Goal: Communication & Community: Participate in discussion

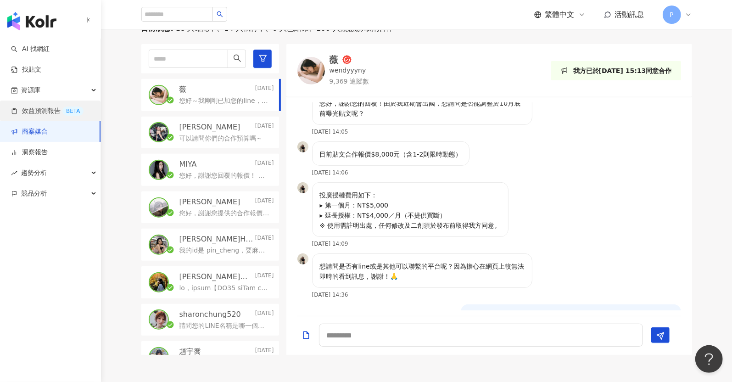
scroll to position [62, 0]
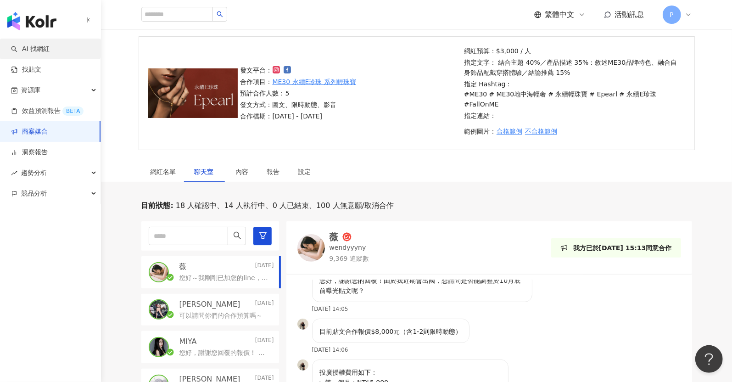
click at [44, 45] on link "AI 找網紅" at bounding box center [30, 49] width 39 height 9
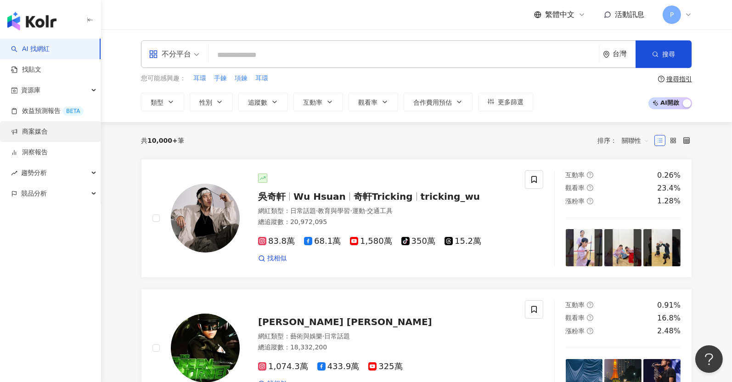
click at [48, 127] on link "商案媒合" at bounding box center [29, 131] width 37 height 9
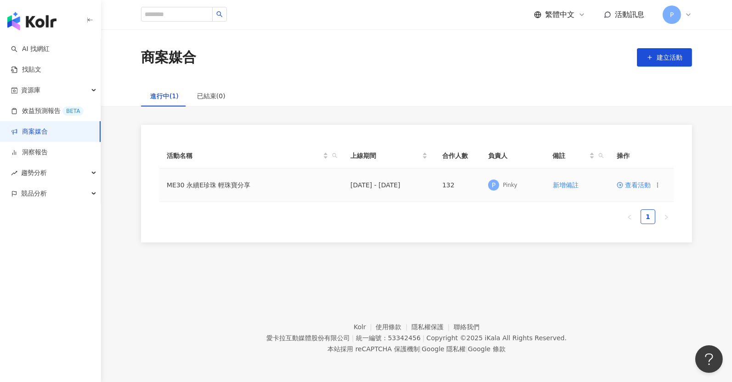
click at [634, 183] on span "查看活動" at bounding box center [634, 185] width 34 height 6
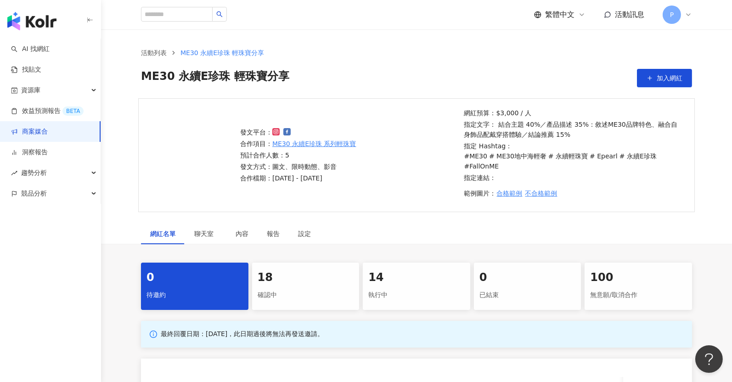
scroll to position [72, 0]
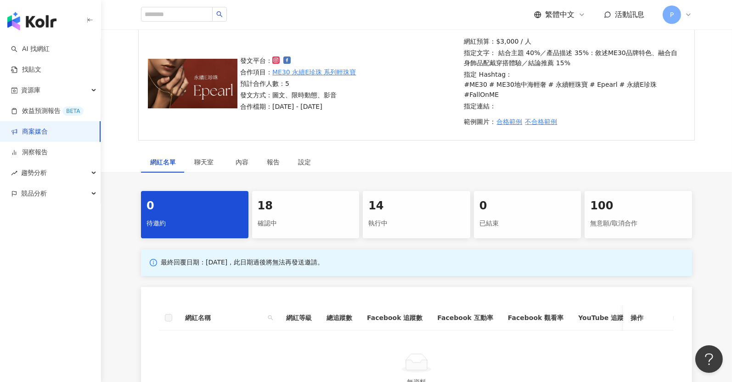
click at [270, 216] on div "確認中" at bounding box center [306, 224] width 96 height 16
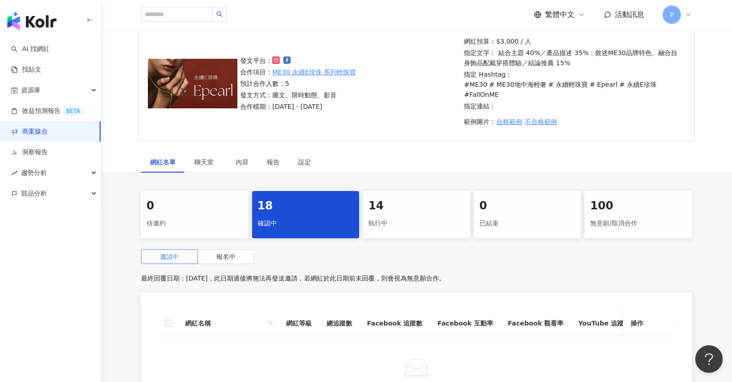
scroll to position [216, 0]
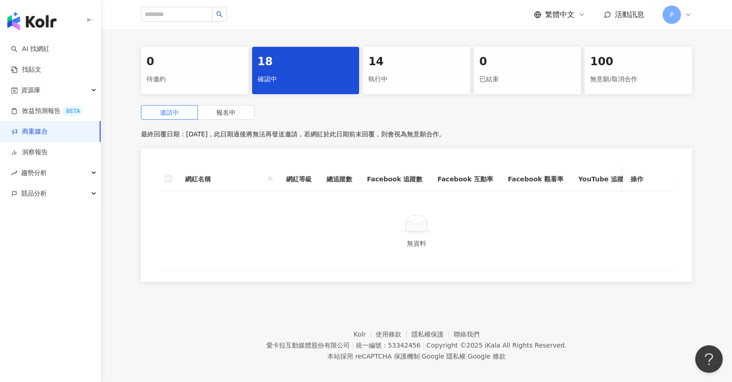
click at [399, 54] on div "14" at bounding box center [416, 62] width 96 height 16
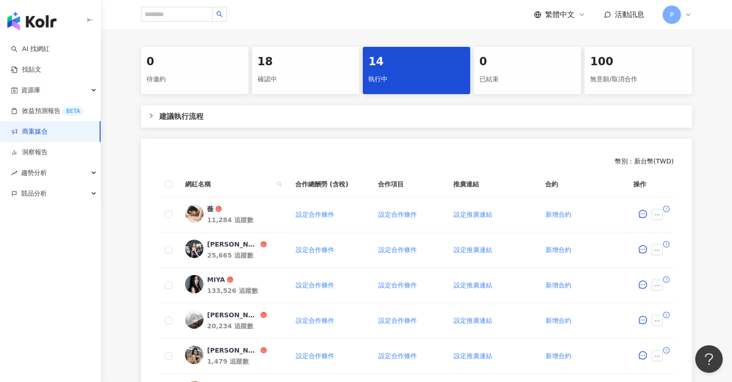
scroll to position [118, 0]
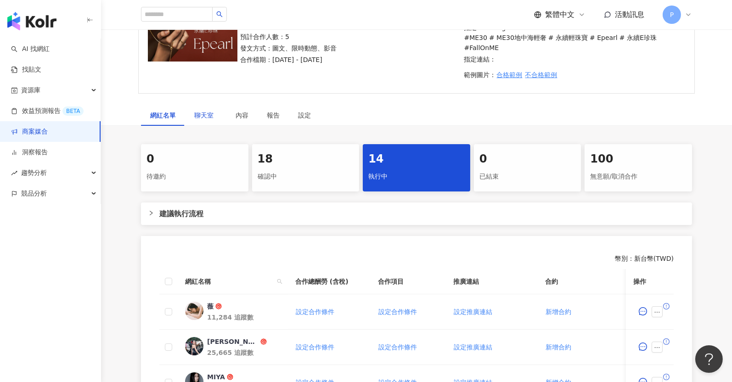
click at [199, 112] on span "聊天室" at bounding box center [205, 115] width 23 height 6
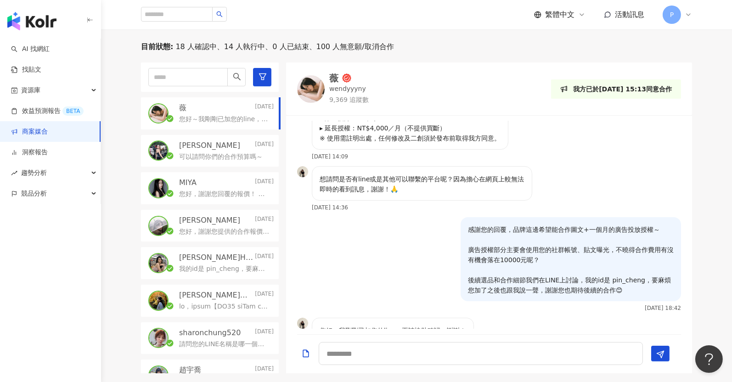
scroll to position [233, 0]
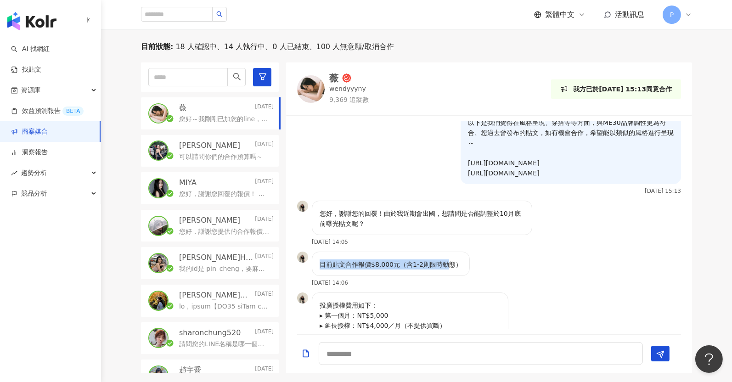
drag, startPoint x: 320, startPoint y: 229, endPoint x: 443, endPoint y: 230, distance: 123.1
click at [443, 259] on p "目前貼文合作報價$8,000元（含1-2則限時動態）" at bounding box center [391, 264] width 142 height 10
